Goal: Information Seeking & Learning: Learn about a topic

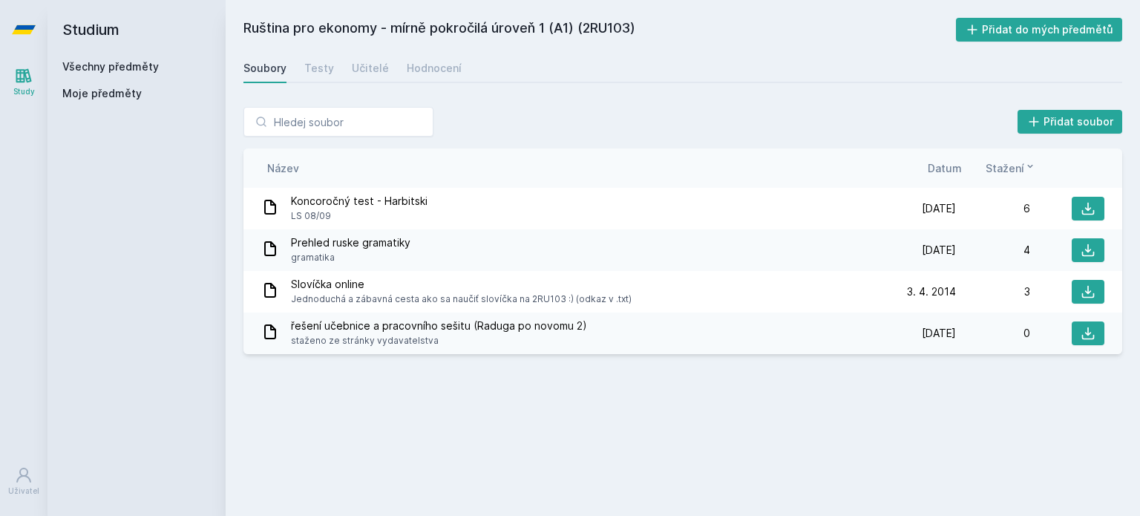
click at [143, 71] on link "Všechny předměty" at bounding box center [110, 66] width 97 height 13
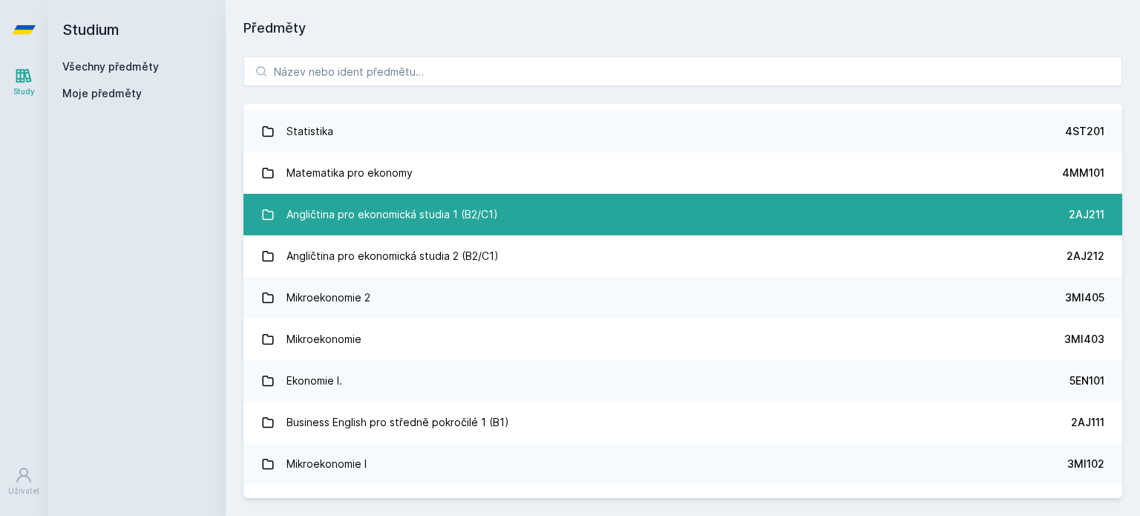
scroll to position [39, 0]
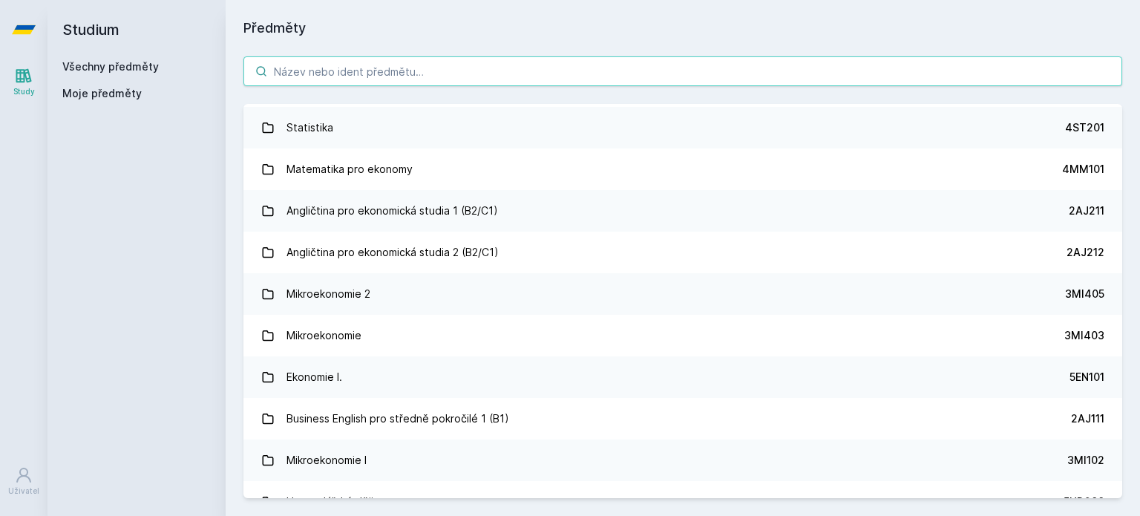
click at [497, 73] on input "search" at bounding box center [683, 71] width 879 height 30
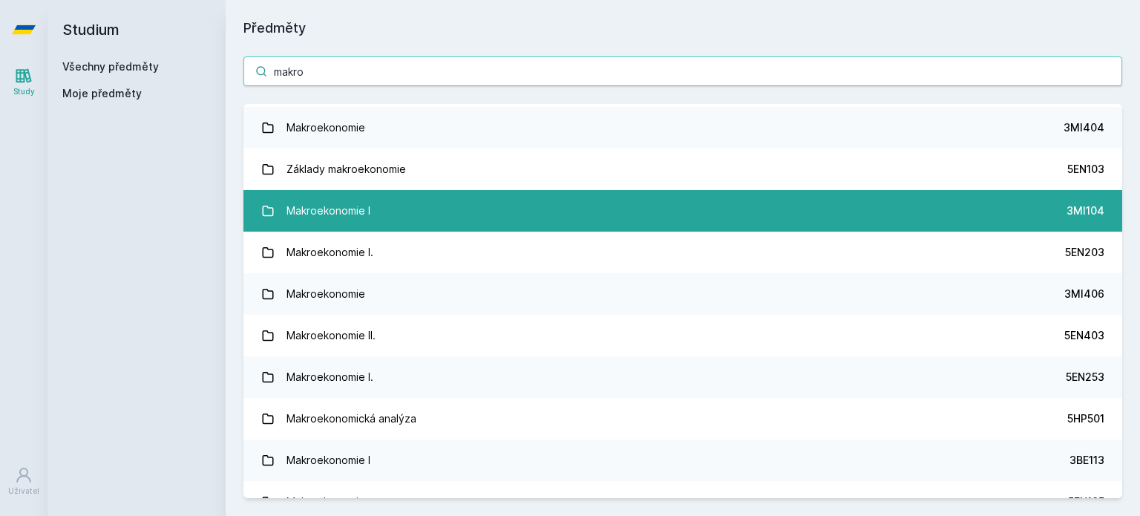
scroll to position [0, 0]
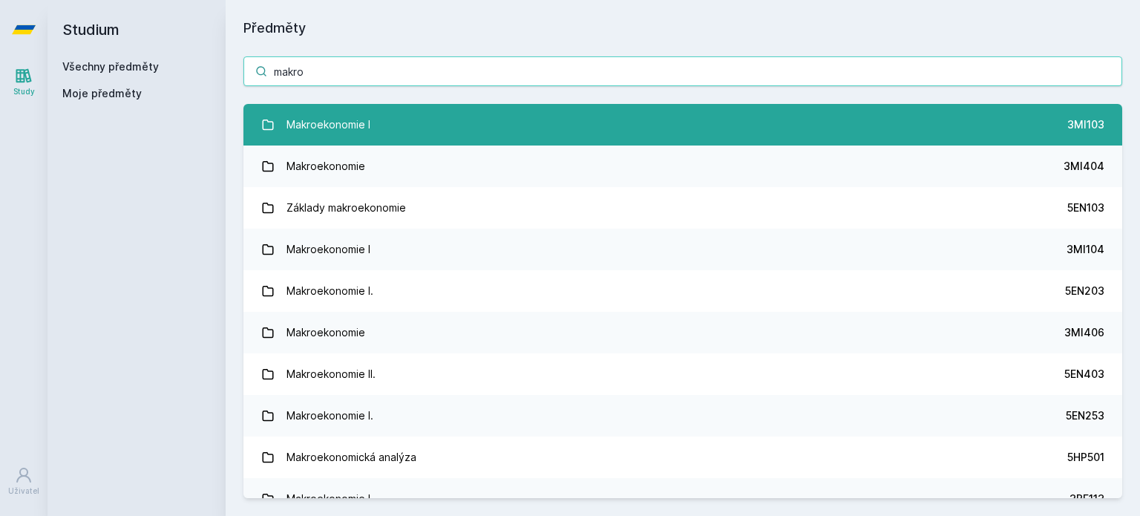
type input "makro"
click at [551, 133] on link "Makroekonomie I 3MI103" at bounding box center [683, 125] width 879 height 42
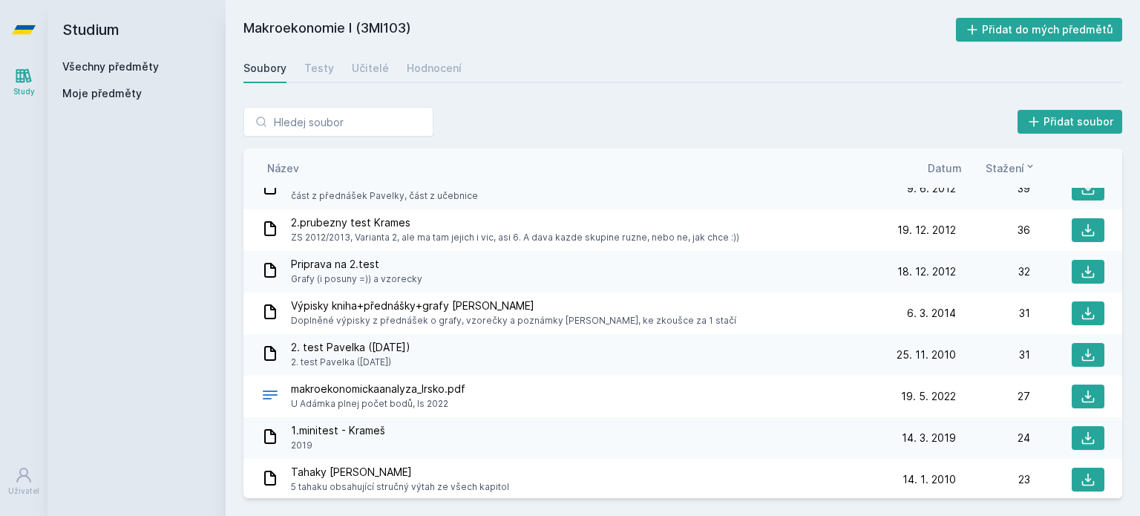
scroll to position [347, 0]
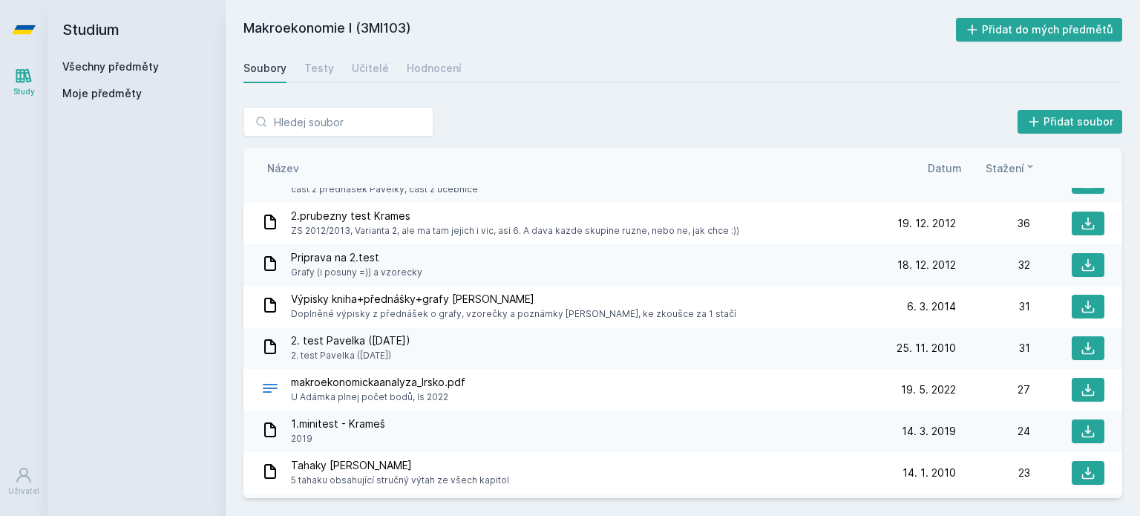
click at [426, 383] on span "makroekonomickaanalyza_Irsko.pdf" at bounding box center [378, 382] width 174 height 15
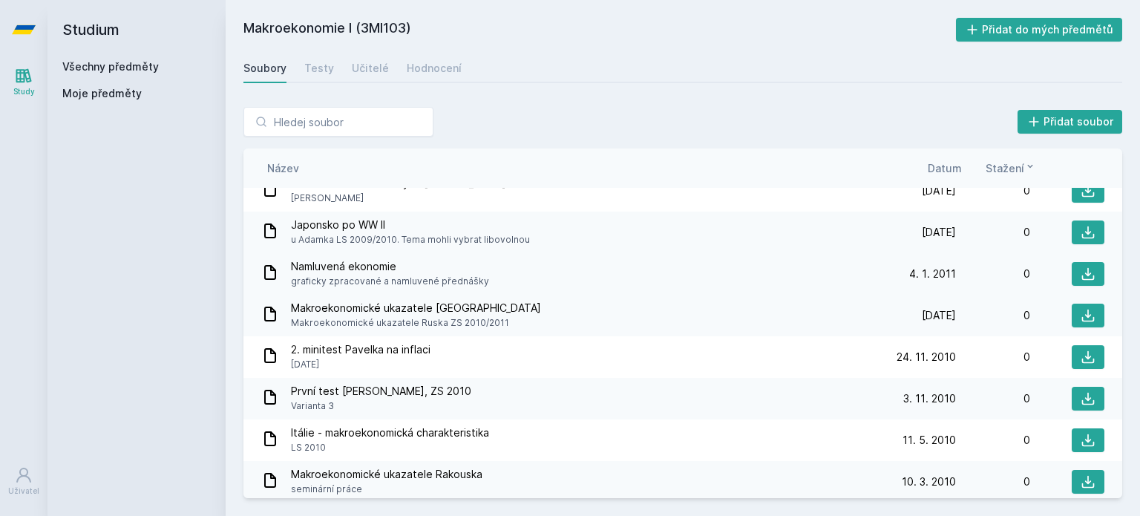
scroll to position [2119, 0]
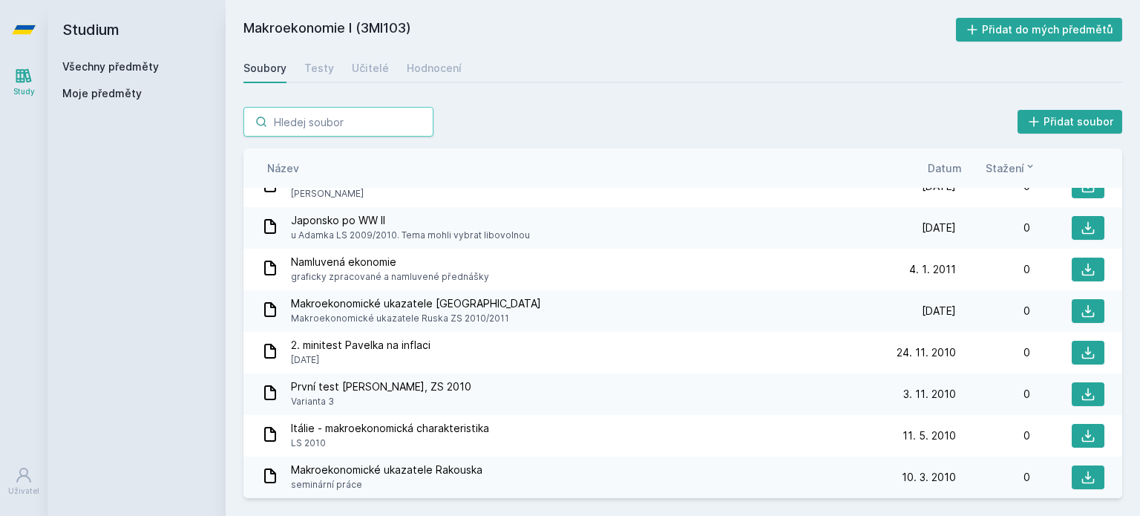
click at [341, 125] on input "search" at bounding box center [339, 122] width 190 height 30
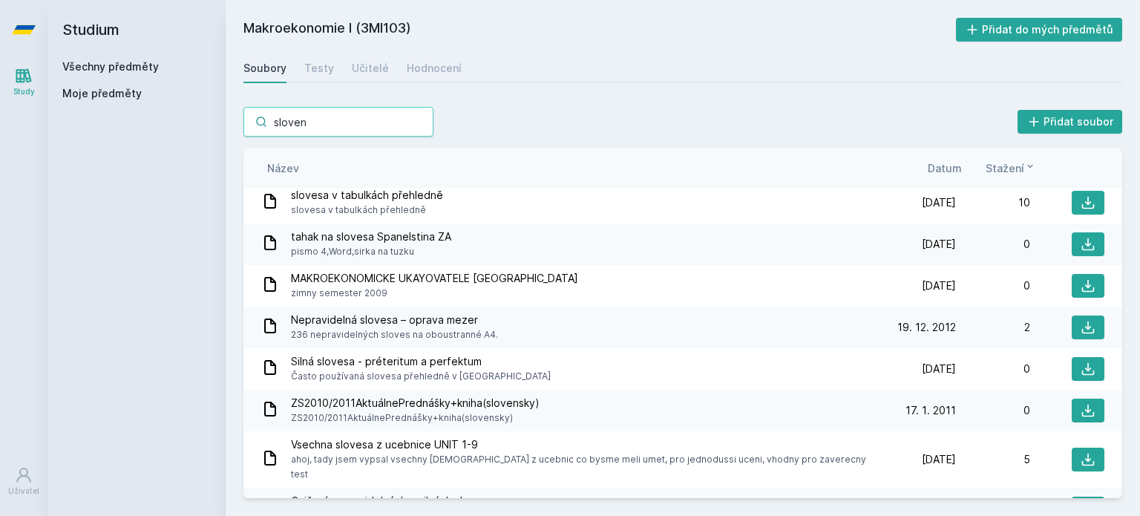
scroll to position [523, 0]
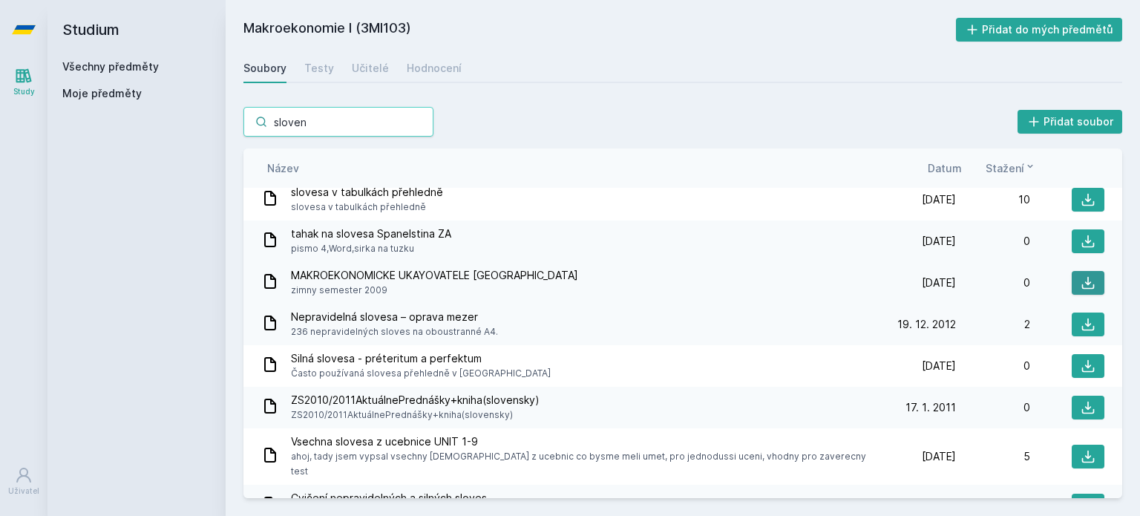
type input "sloven"
click at [1078, 275] on button at bounding box center [1088, 283] width 33 height 24
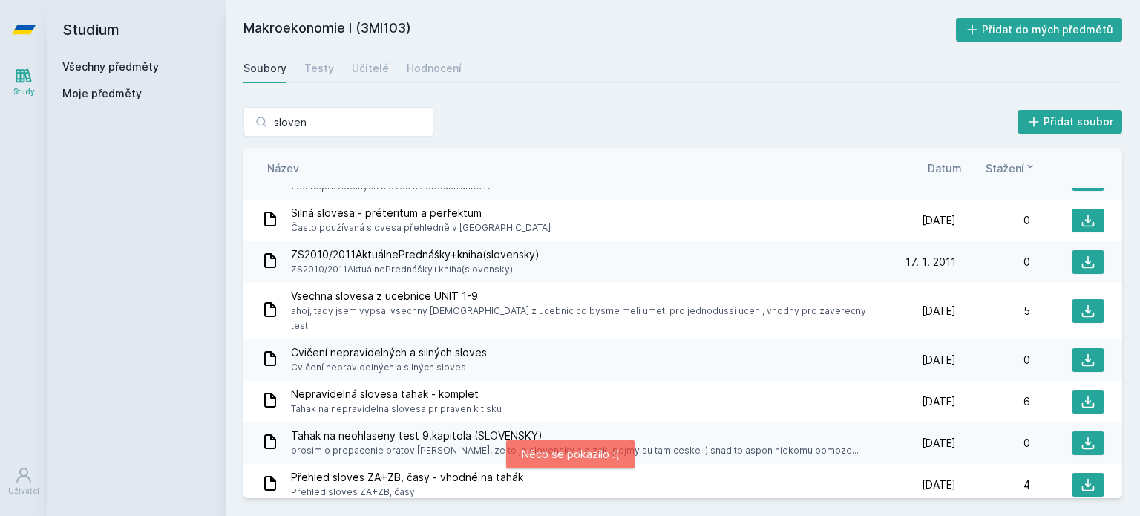
scroll to position [687, 0]
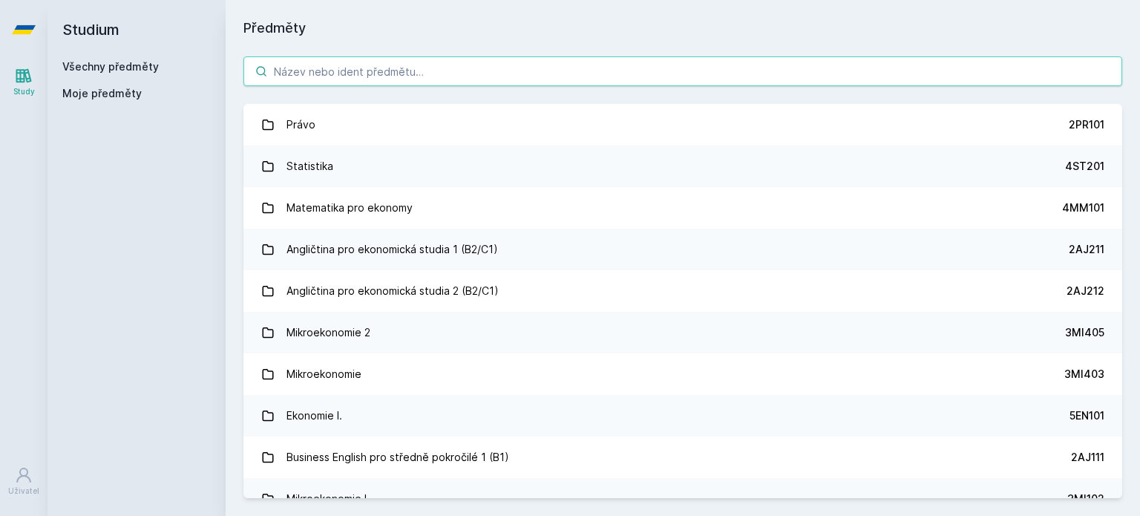
click at [460, 79] on input "search" at bounding box center [683, 71] width 879 height 30
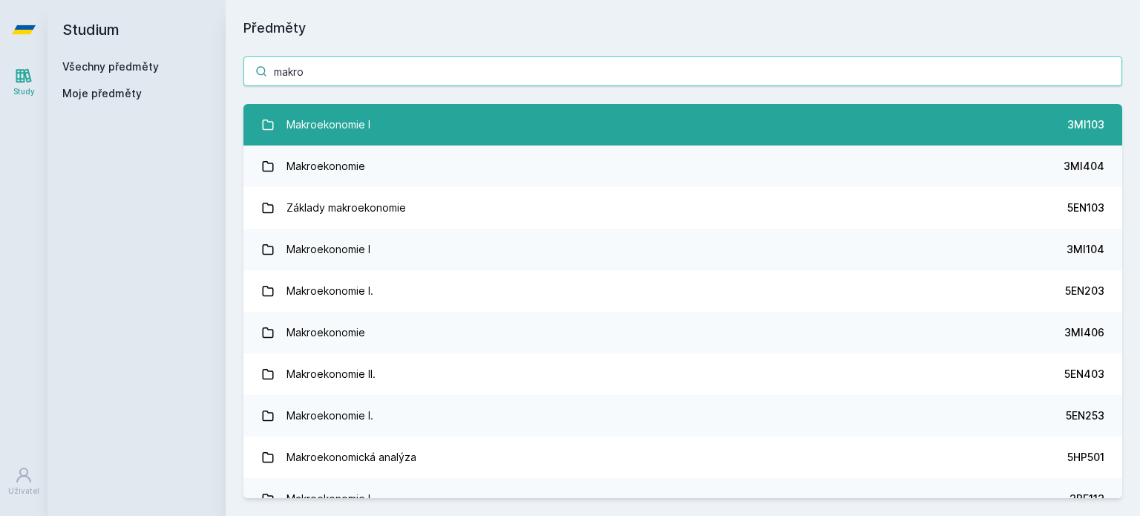
type input "makro"
click at [431, 135] on link "Makroekonomie I 3MI103" at bounding box center [683, 125] width 879 height 42
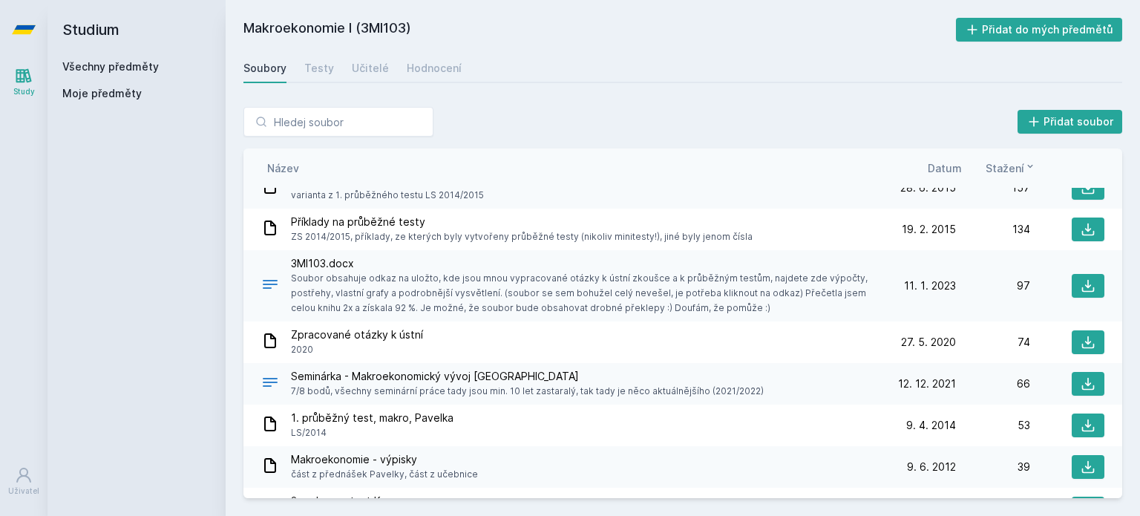
scroll to position [154, 0]
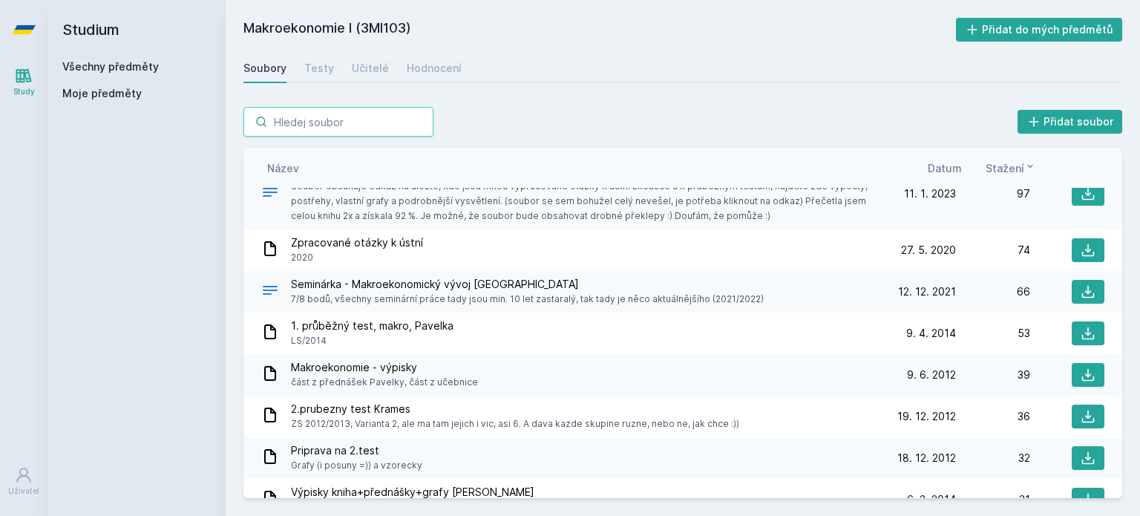
drag, startPoint x: 503, startPoint y: 365, endPoint x: 340, endPoint y: 120, distance: 293.8
click at [340, 120] on input "search" at bounding box center [339, 122] width 190 height 30
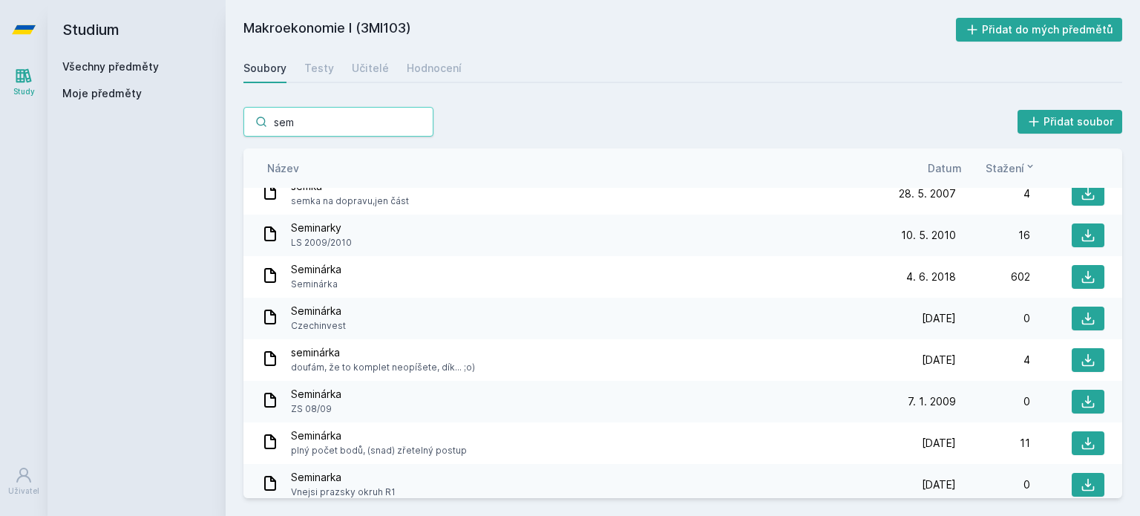
scroll to position [0, 0]
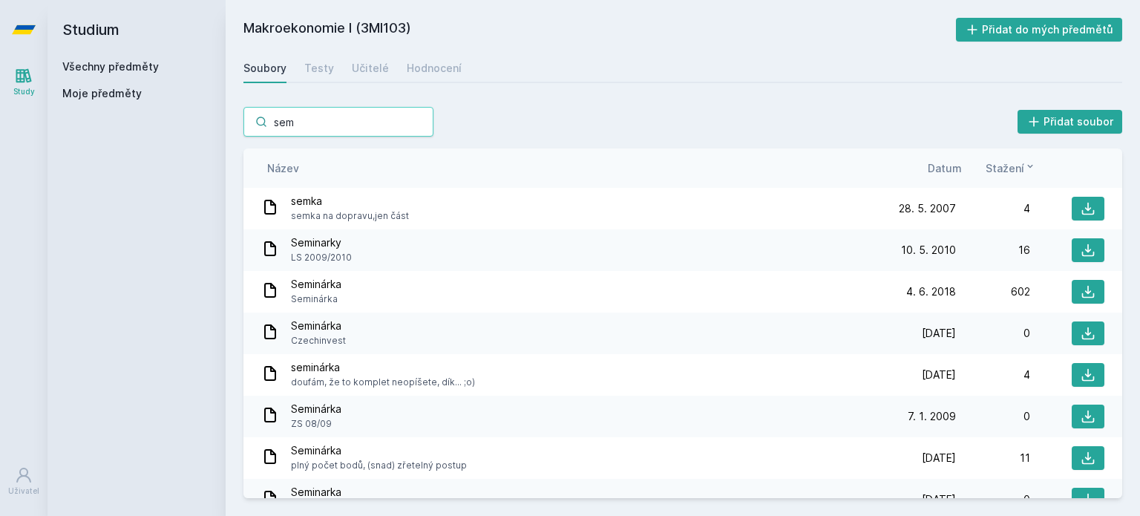
type input "sem"
click at [273, 252] on icon at bounding box center [270, 249] width 18 height 18
click at [1081, 252] on icon at bounding box center [1088, 250] width 15 height 15
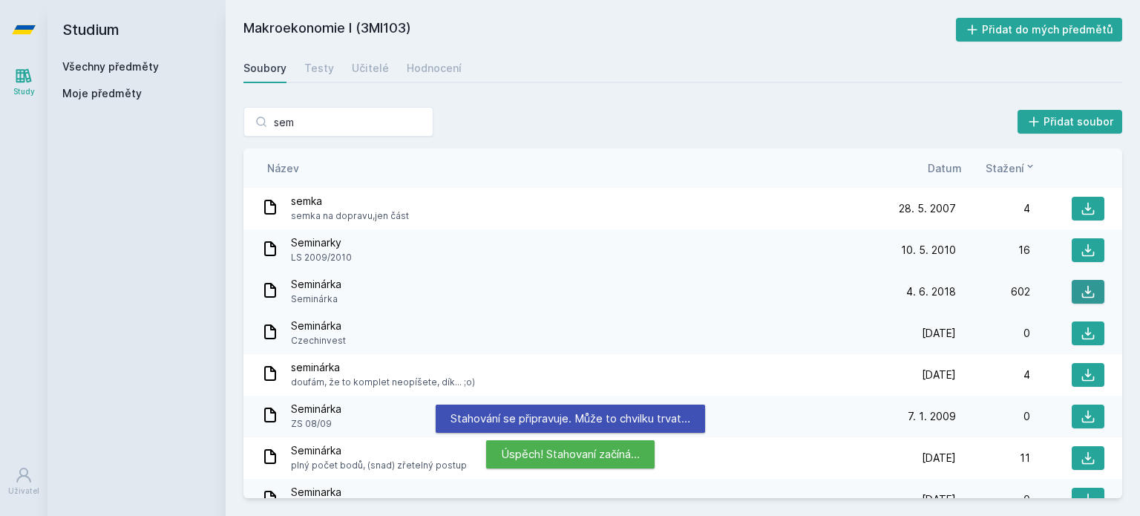
click at [1081, 284] on icon at bounding box center [1088, 291] width 15 height 15
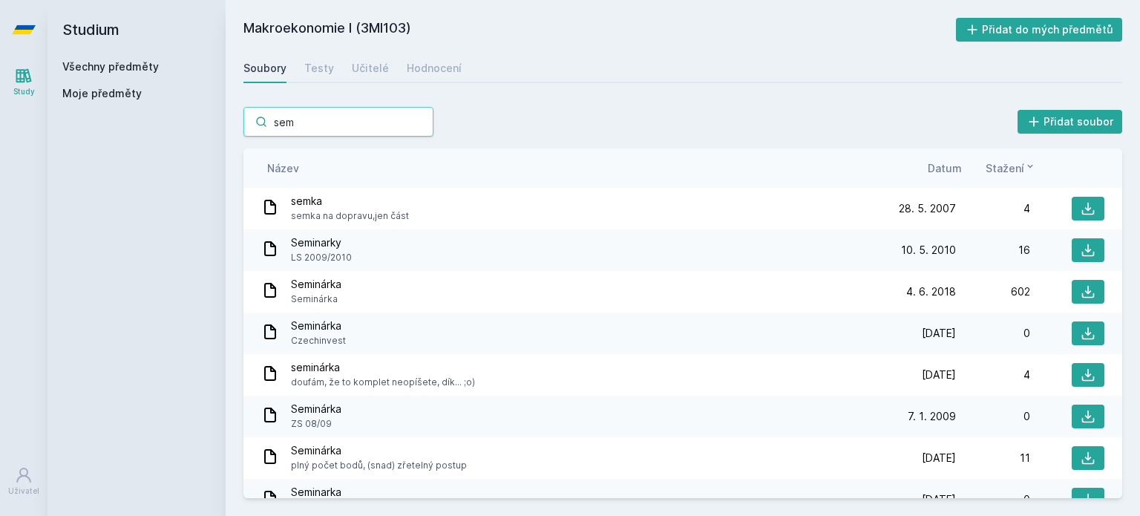
click at [419, 121] on input "sem" at bounding box center [339, 122] width 190 height 30
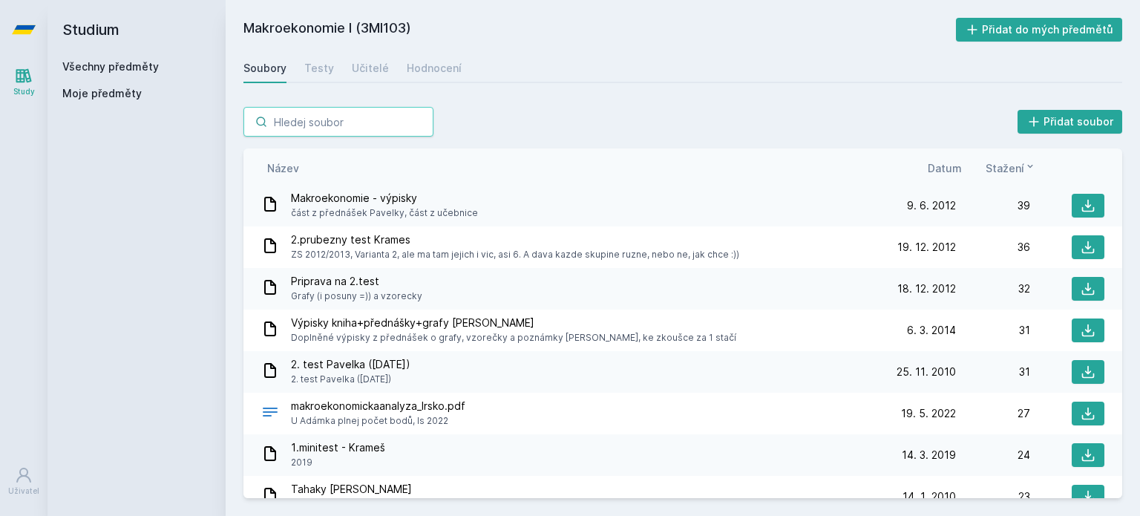
scroll to position [321, 0]
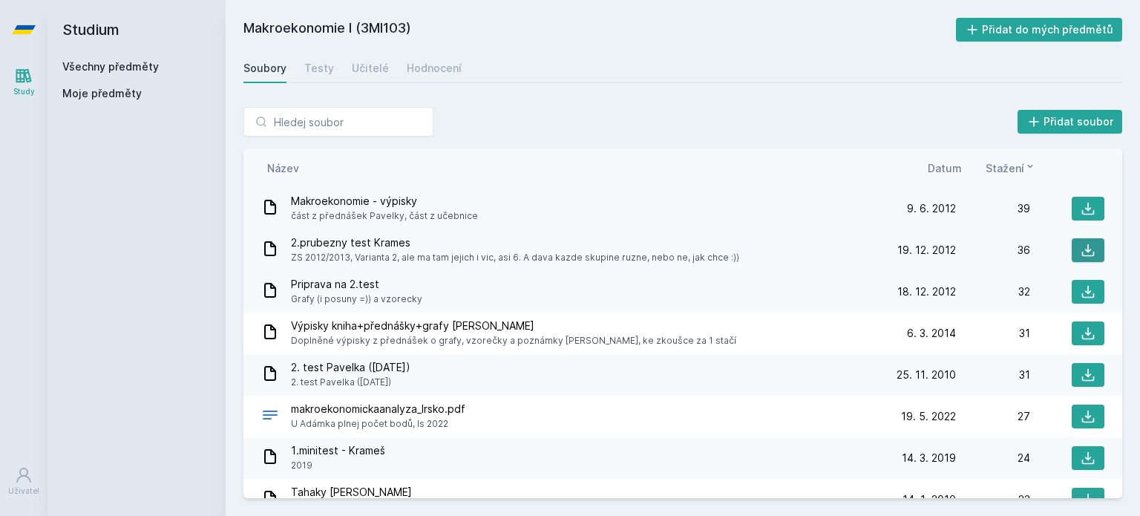
click at [1077, 259] on button at bounding box center [1088, 250] width 33 height 24
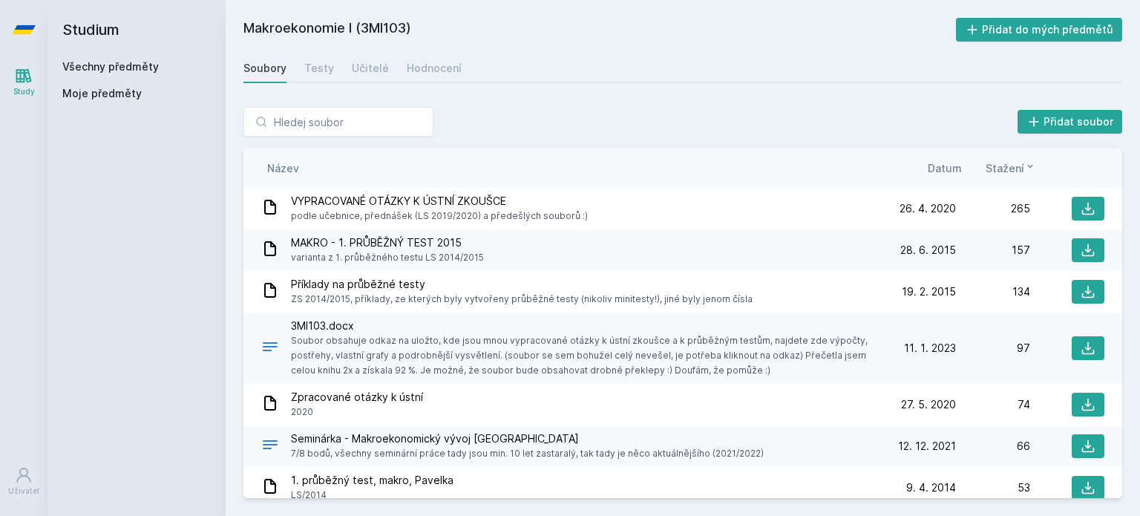
drag, startPoint x: 129, startPoint y: 55, endPoint x: 131, endPoint y: 71, distance: 15.7
click at [131, 71] on div "Studium Všechny předměty Moje předměty" at bounding box center [137, 258] width 178 height 516
click at [131, 71] on link "Všechny předměty" at bounding box center [110, 66] width 97 height 13
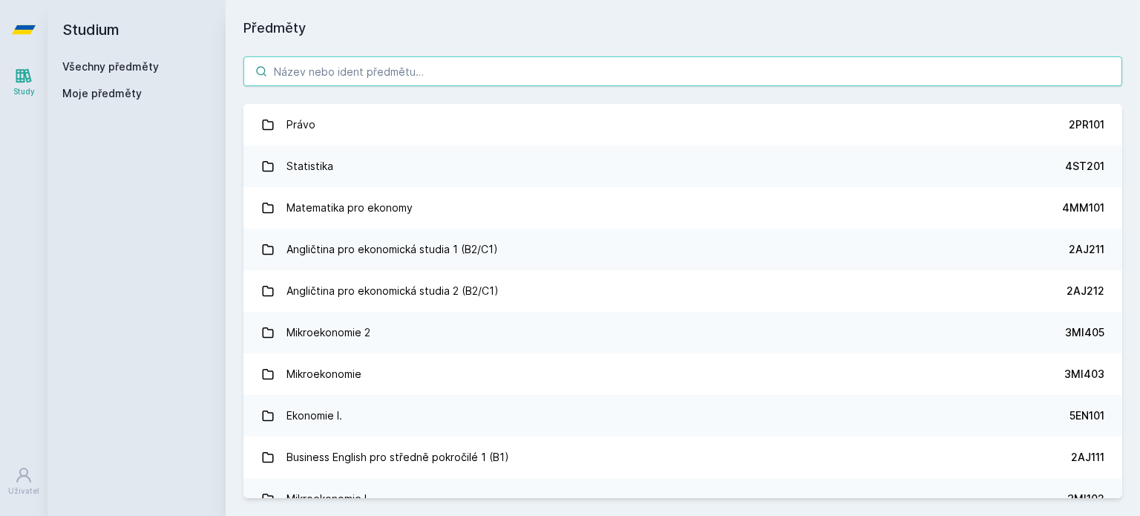
click at [484, 73] on input "search" at bounding box center [683, 71] width 879 height 30
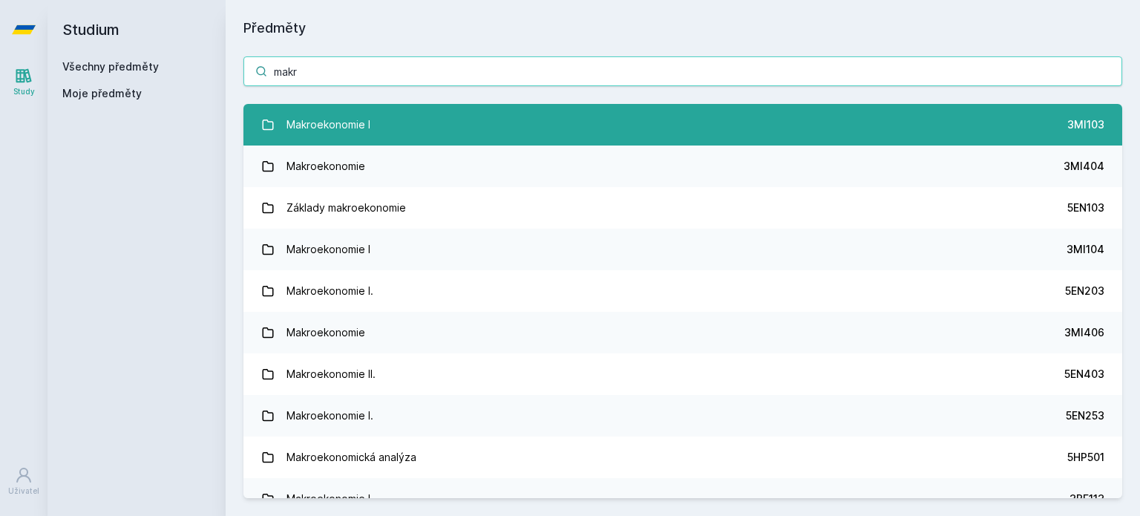
type input "makr"
click at [499, 130] on link "Makroekonomie I 3MI103" at bounding box center [683, 125] width 879 height 42
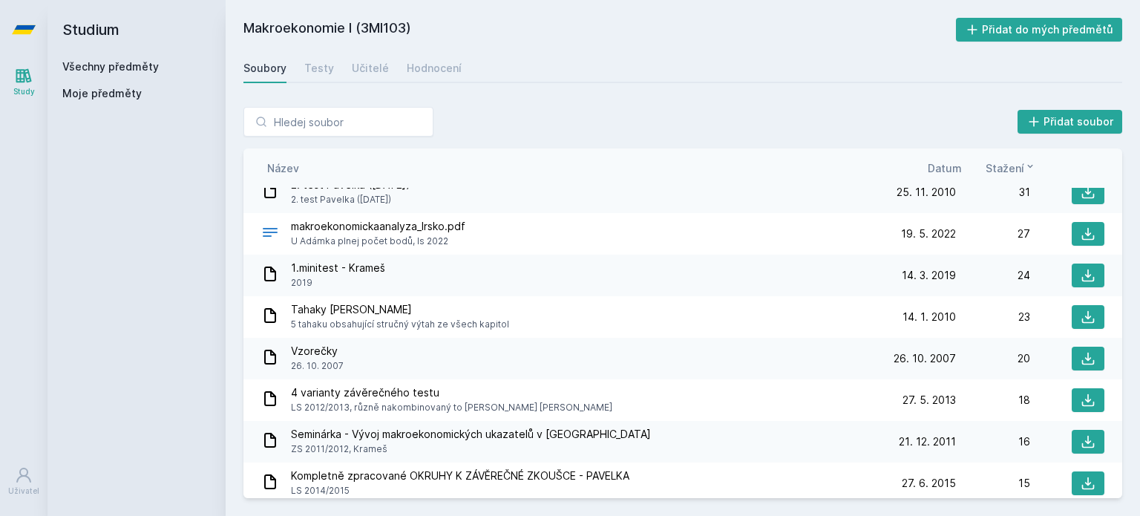
scroll to position [527, 0]
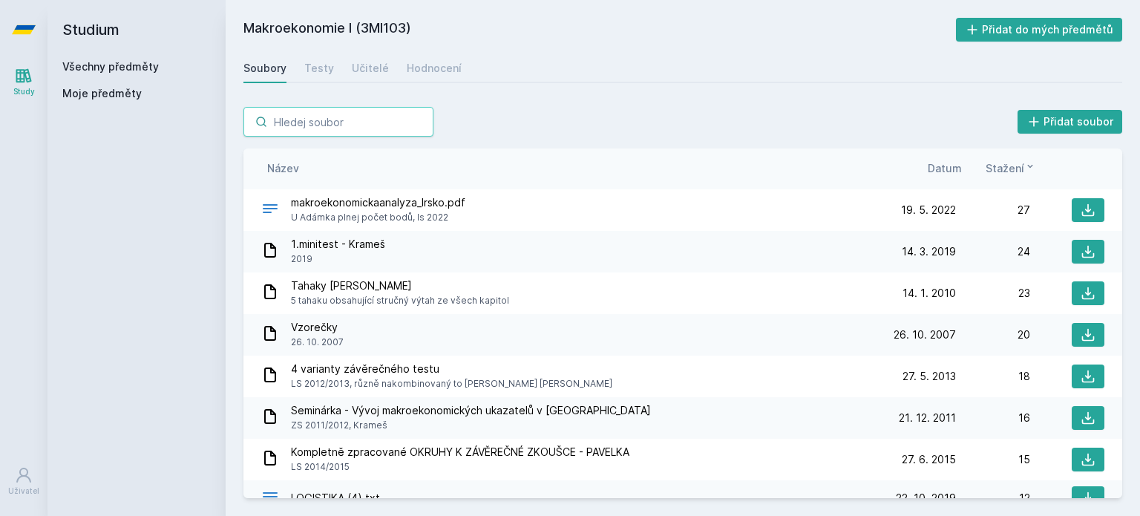
click at [365, 131] on input "search" at bounding box center [339, 122] width 190 height 30
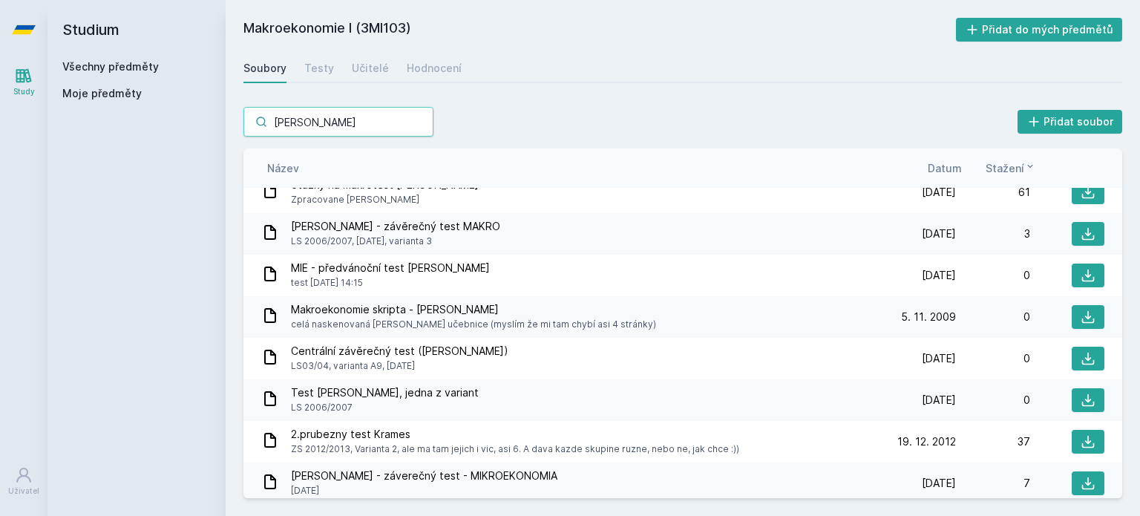
scroll to position [936, 0]
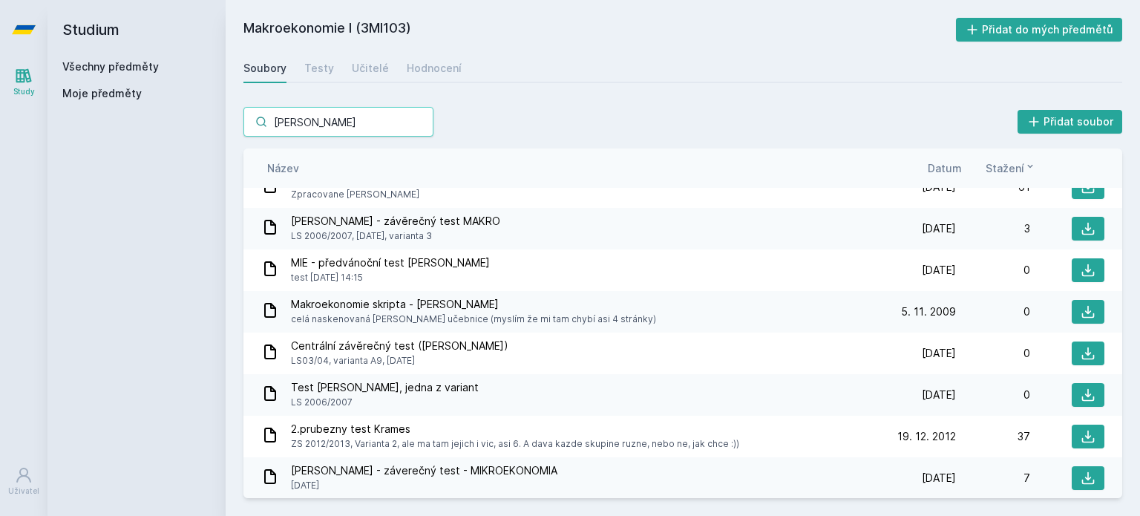
type input "[PERSON_NAME]"
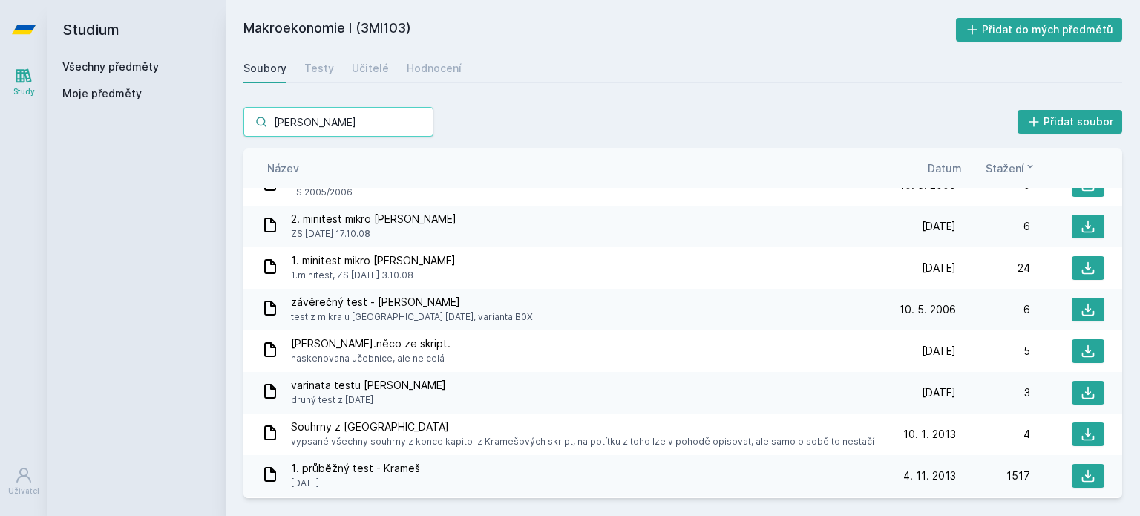
scroll to position [0, 0]
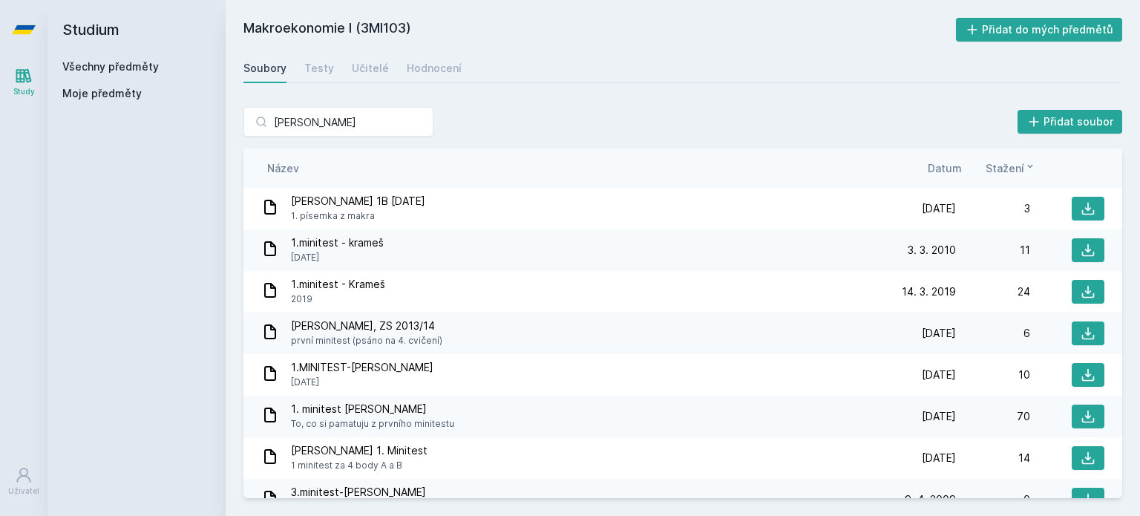
click at [117, 62] on link "Všechny předměty" at bounding box center [110, 66] width 97 height 13
